Goal: Task Accomplishment & Management: Use online tool/utility

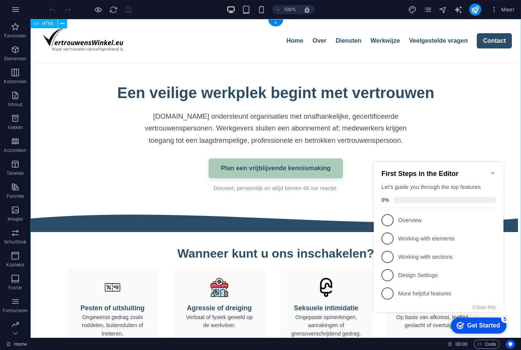
click at [492, 170] on icon "Minimize checklist" at bounding box center [493, 173] width 6 height 6
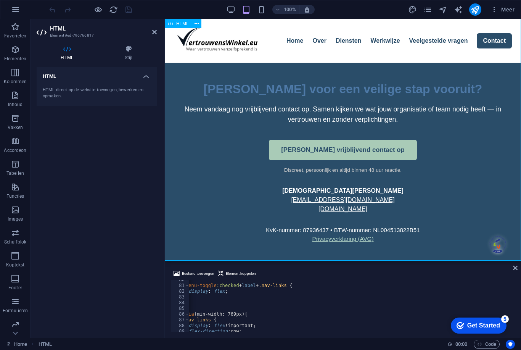
scroll to position [1079, 0]
click at [517, 269] on icon at bounding box center [515, 268] width 5 height 6
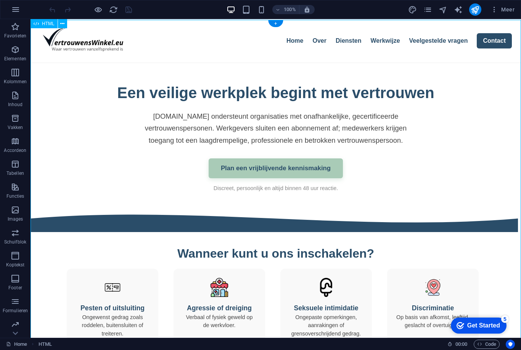
scroll to position [0, 0]
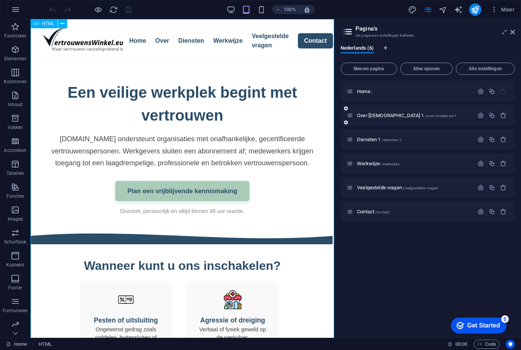
click at [426, 114] on span "/over-chretienne-1" at bounding box center [441, 116] width 32 height 4
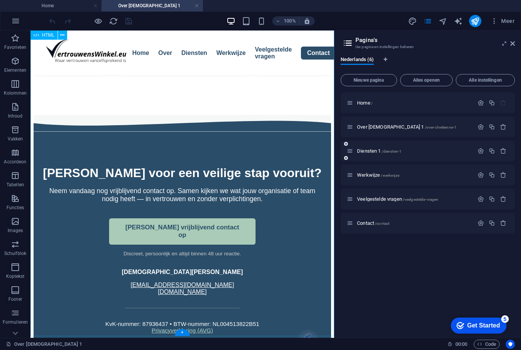
scroll to position [748, 0]
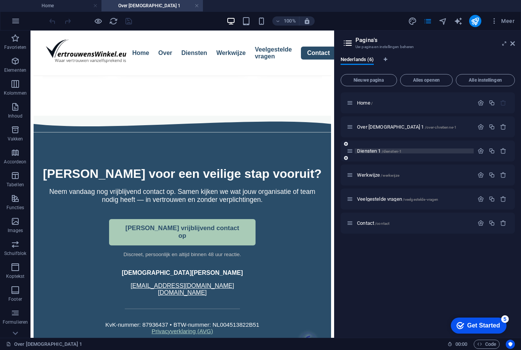
click at [374, 151] on span "Diensten 1 /diensten-1" at bounding box center [379, 151] width 45 height 6
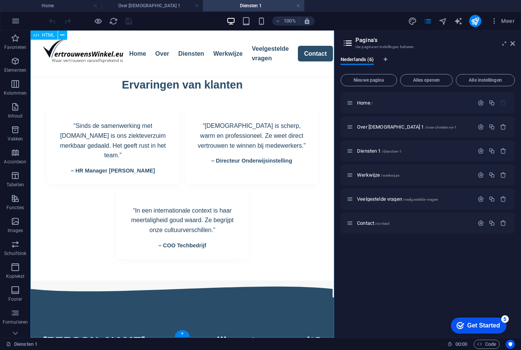
scroll to position [719, 0]
click at [380, 172] on div "Werkwijze /werkwijze" at bounding box center [410, 175] width 127 height 9
click at [380, 177] on div "Werkwijze /werkwijze" at bounding box center [410, 175] width 127 height 9
click at [377, 176] on span "Werkwijze /werkwijze" at bounding box center [378, 175] width 42 height 6
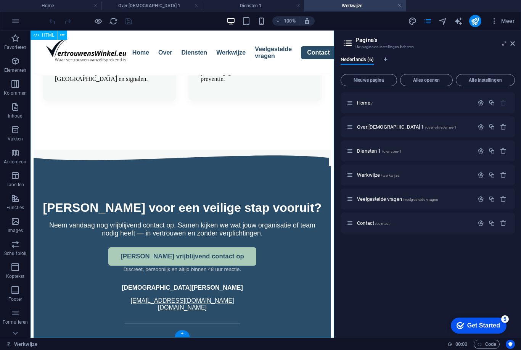
scroll to position [536, 0]
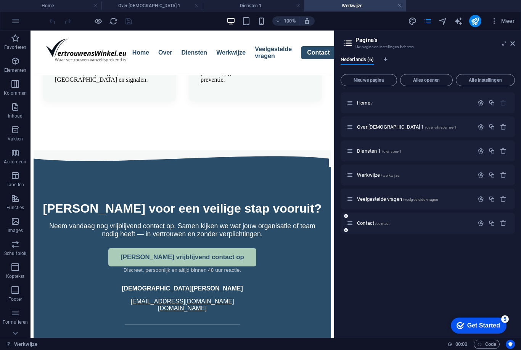
click at [381, 197] on span "Veelgestelde vragen /veelgestelde-vragen" at bounding box center [397, 199] width 81 height 6
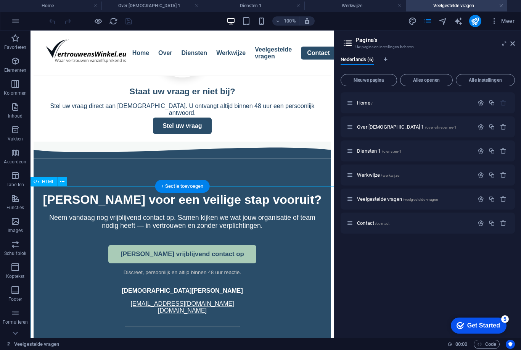
scroll to position [460, 0]
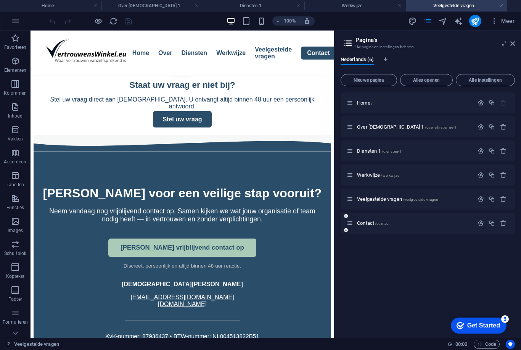
click at [364, 226] on div "Contact /contact" at bounding box center [410, 223] width 127 height 9
click at [363, 223] on span "Contact /contact" at bounding box center [373, 223] width 32 height 6
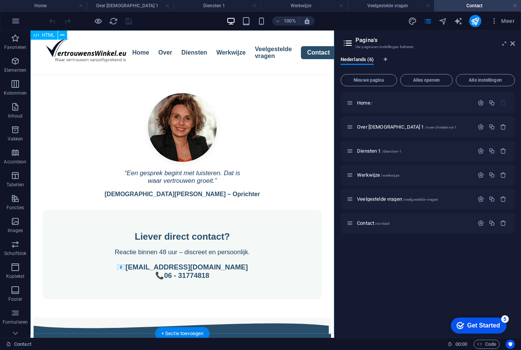
scroll to position [415, 0]
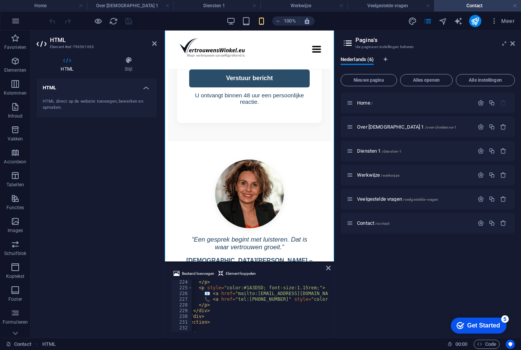
scroll to position [0, 0]
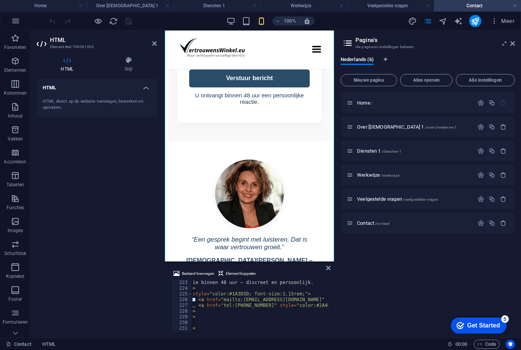
click at [235, 305] on div "Reactie binnen 48 uur – discreet en persoonlijk. </ p > < p style = "color:#1A3…" at bounding box center [424, 311] width 517 height 63
drag, startPoint x: 237, startPoint y: 305, endPoint x: 267, endPoint y: 303, distance: 30.2
click at [267, 303] on div "Reactie binnen 48 uur – discreet en persoonlijk. </ p > < p style = "color:#1A3…" at bounding box center [424, 311] width 517 height 63
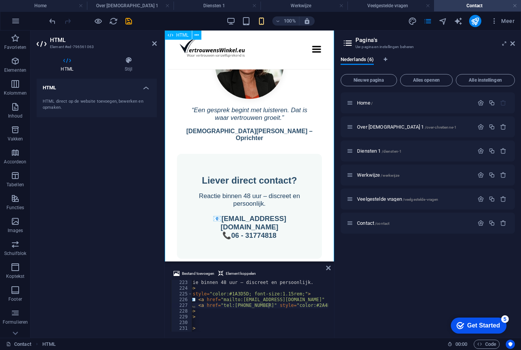
scroll to position [550, 0]
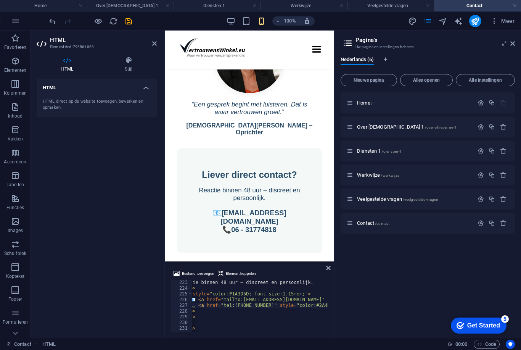
click at [285, 314] on div "Reactie binnen 48 uur – discreet en persoonlijk. </ p > < p style = "color:#1A3…" at bounding box center [424, 311] width 517 height 63
click at [246, 306] on div "Reactie binnen 48 uur – discreet en persoonlijk. </ p > < p style = "color:#1A3…" at bounding box center [424, 311] width 517 height 63
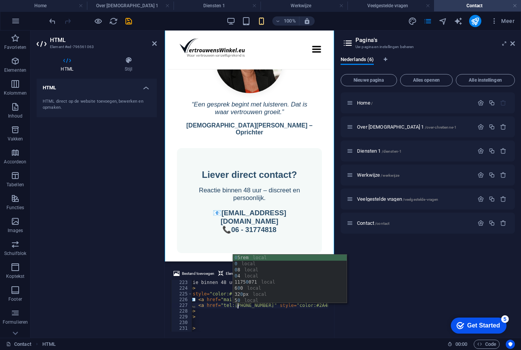
scroll to position [1, 6]
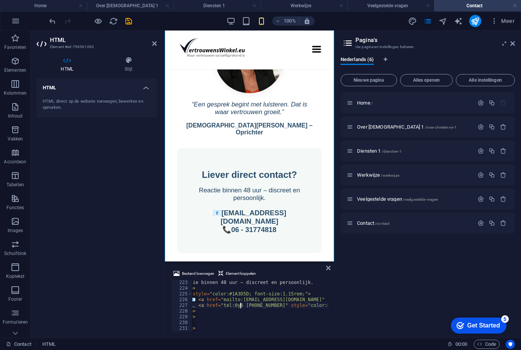
type textarea "📞 <a href="tel:[PHONE_NUMBER]" style="color:#2A4D69; text-decoration:none; font…"
click at [326, 267] on icon at bounding box center [328, 268] width 5 height 6
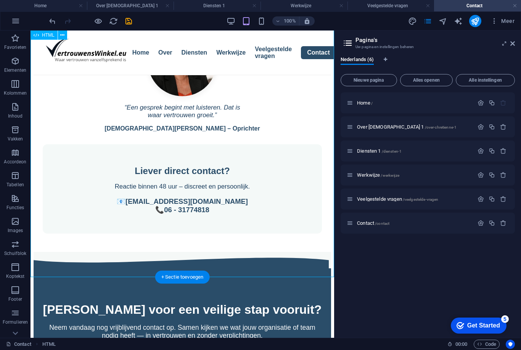
scroll to position [476, 0]
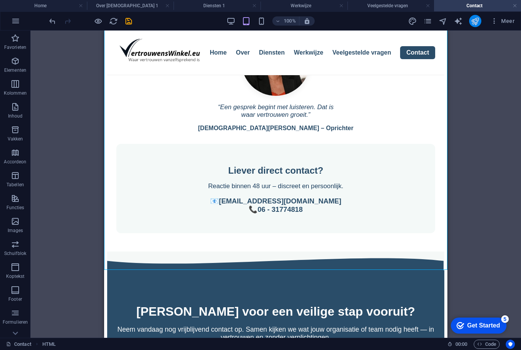
click at [476, 25] on icon "publish" at bounding box center [475, 21] width 9 height 9
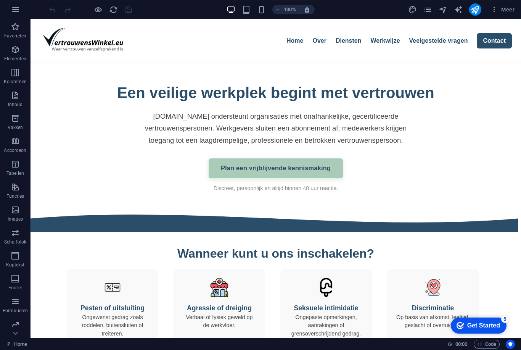
click at [430, 2] on div "100% Meer" at bounding box center [260, 9] width 520 height 18
click at [432, 11] on icon "pages" at bounding box center [427, 9] width 9 height 9
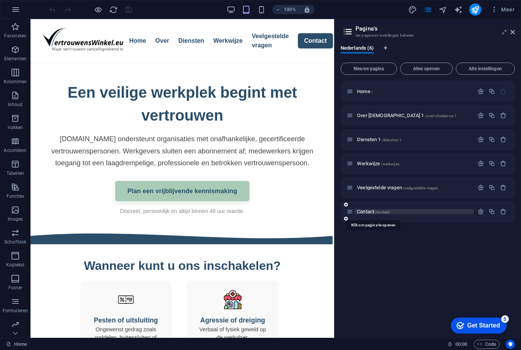
click at [372, 209] on span "Contact /contact" at bounding box center [373, 212] width 32 height 6
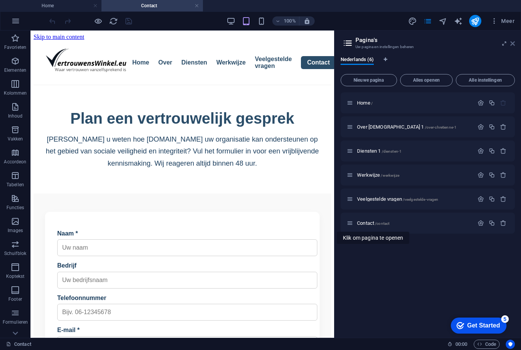
click at [513, 47] on link at bounding box center [512, 43] width 5 height 6
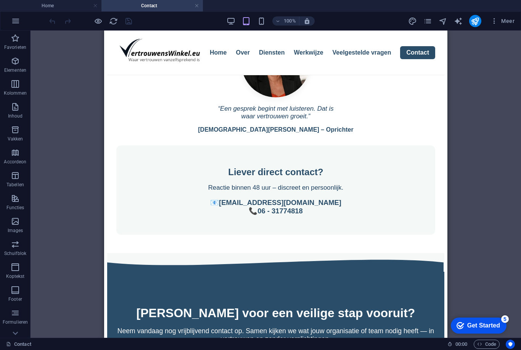
scroll to position [475, 0]
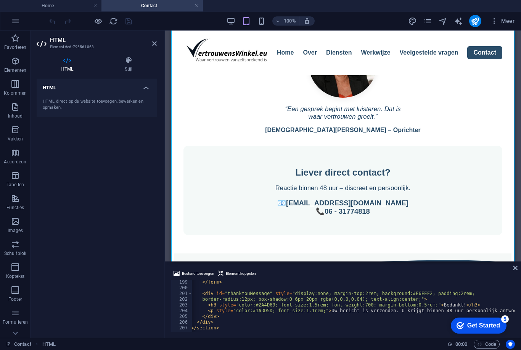
scroll to position [0, 0]
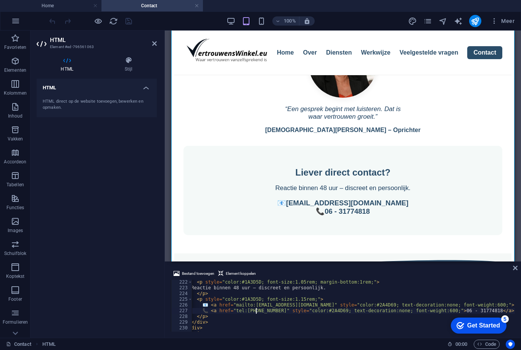
click at [256, 312] on div "< p style = "color:#1A3D5D; font-size:1.05rem; margin-bottom:1rem;" > Reactie b…" at bounding box center [437, 310] width 517 height 63
click at [278, 312] on div "< p style = "color:#1A3D5D; font-size:1.05rem; margin-bottom:1rem;" > Reactie b…" at bounding box center [437, 310] width 517 height 63
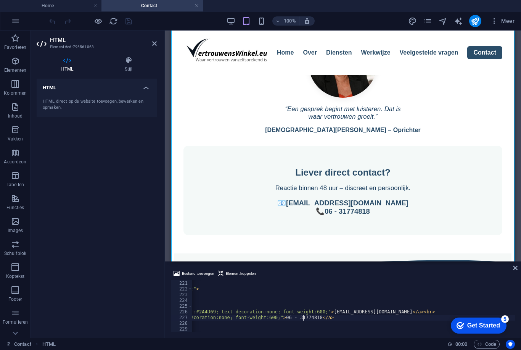
click at [302, 318] on div "Liever direct contact? </ h3 > < p style = "color:#1A3D5D; font-size:1.05rem; m…" at bounding box center [256, 306] width 517 height 63
click at [300, 318] on div "Liever direct contact? </ h3 > < p style = "color:#1A3D5D; font-size:1.05rem; m…" at bounding box center [256, 306] width 517 height 63
drag, startPoint x: 301, startPoint y: 318, endPoint x: 335, endPoint y: 320, distance: 34.0
click at [335, 320] on div "Liever direct contact? </ h3 > < p style = "color:#1A3D5D; font-size:1.05rem; m…" at bounding box center [256, 306] width 517 height 63
type textarea "📞 <a href="tel:+31 (0)6 117 500 71" style="color:#2A4D69; text-decoration:none;…"
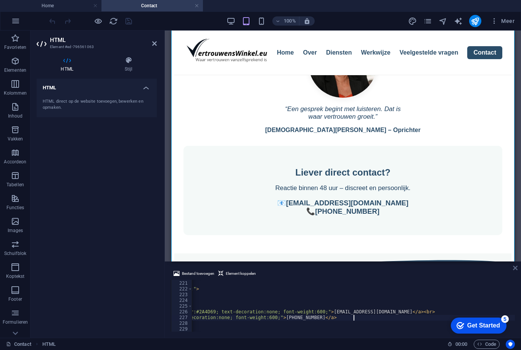
click at [516, 271] on link at bounding box center [515, 268] width 5 height 6
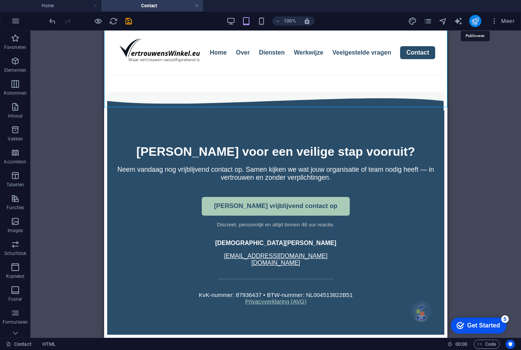
click at [473, 23] on icon "publish" at bounding box center [475, 21] width 9 height 9
